Goal: Task Accomplishment & Management: Manage account settings

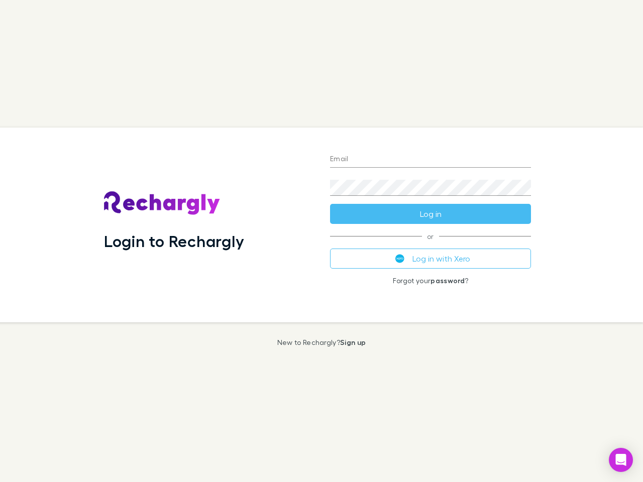
click at [321, 241] on div "Login to Rechargly" at bounding box center [209, 225] width 226 height 195
click at [430, 160] on input "Email" at bounding box center [430, 160] width 201 height 16
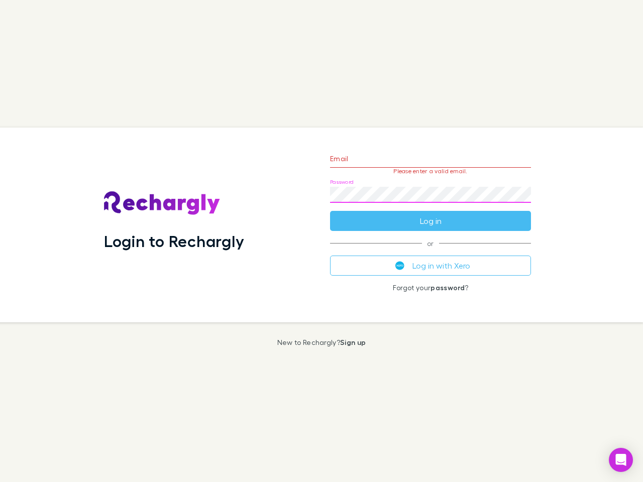
click at [430, 214] on form "Email Please enter a valid email. Password Log in" at bounding box center [430, 187] width 201 height 87
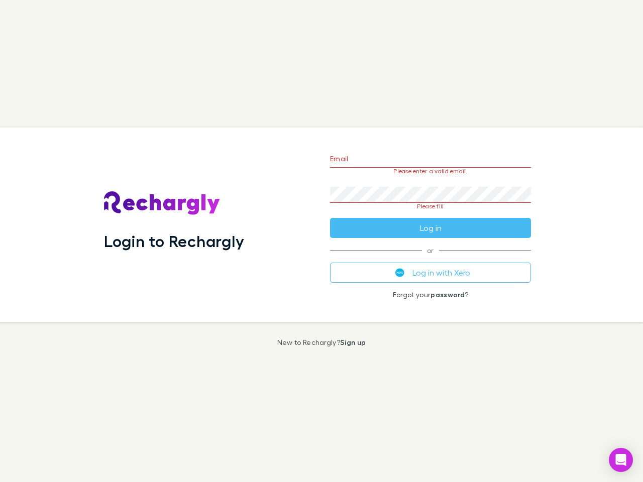
click at [430, 259] on div "Email Please enter a valid email. Password Please fill Log in or Log in with Xe…" at bounding box center [430, 225] width 217 height 195
click at [621, 460] on icon "Open Intercom Messenger" at bounding box center [621, 460] width 11 height 12
